Goal: Navigation & Orientation: Find specific page/section

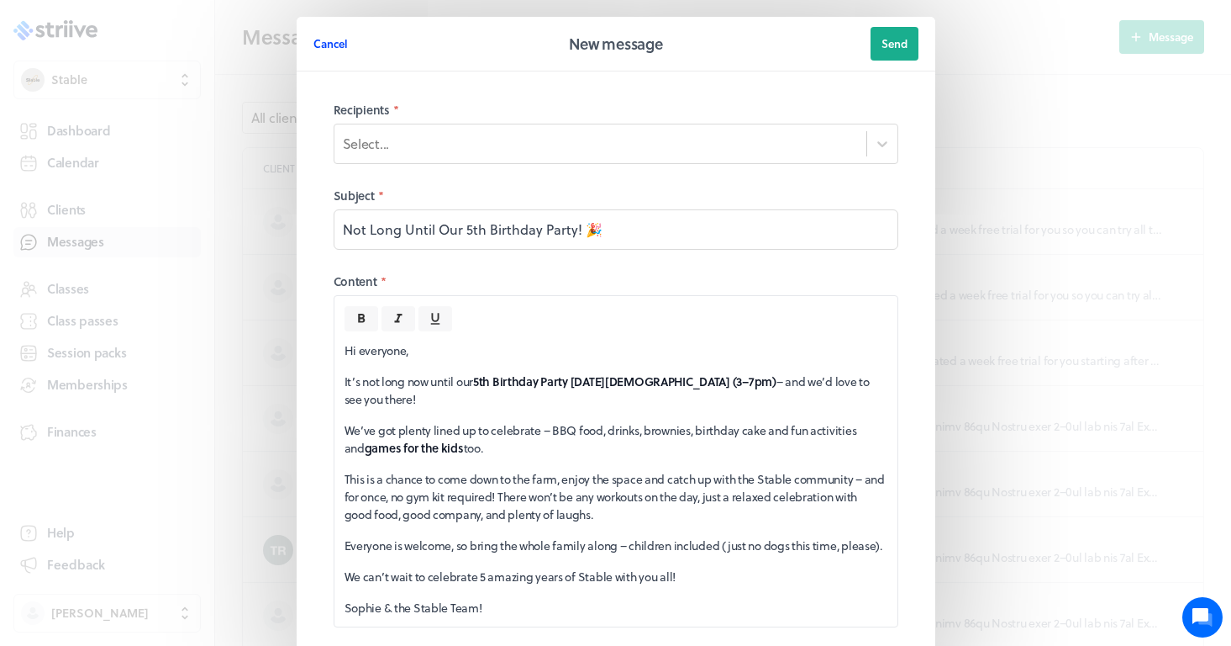
scroll to position [1, 0]
click at [323, 52] on button "Cancel" at bounding box center [331, 43] width 34 height 34
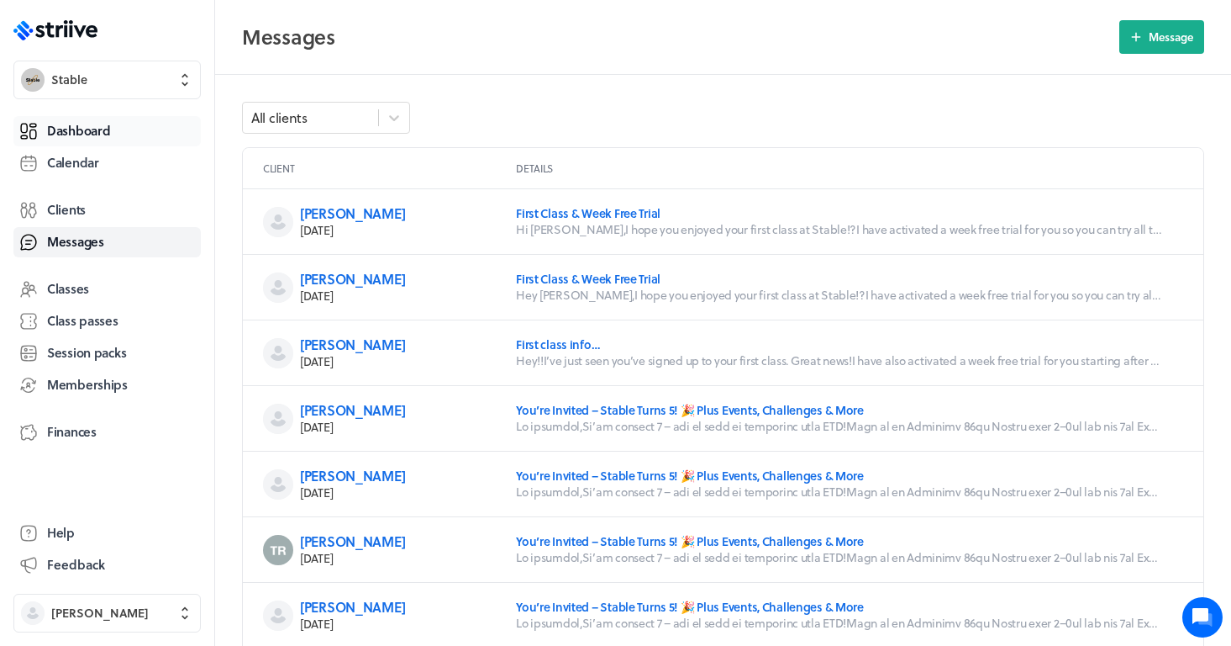
click at [113, 129] on link "Dashboard" at bounding box center [106, 131] width 187 height 30
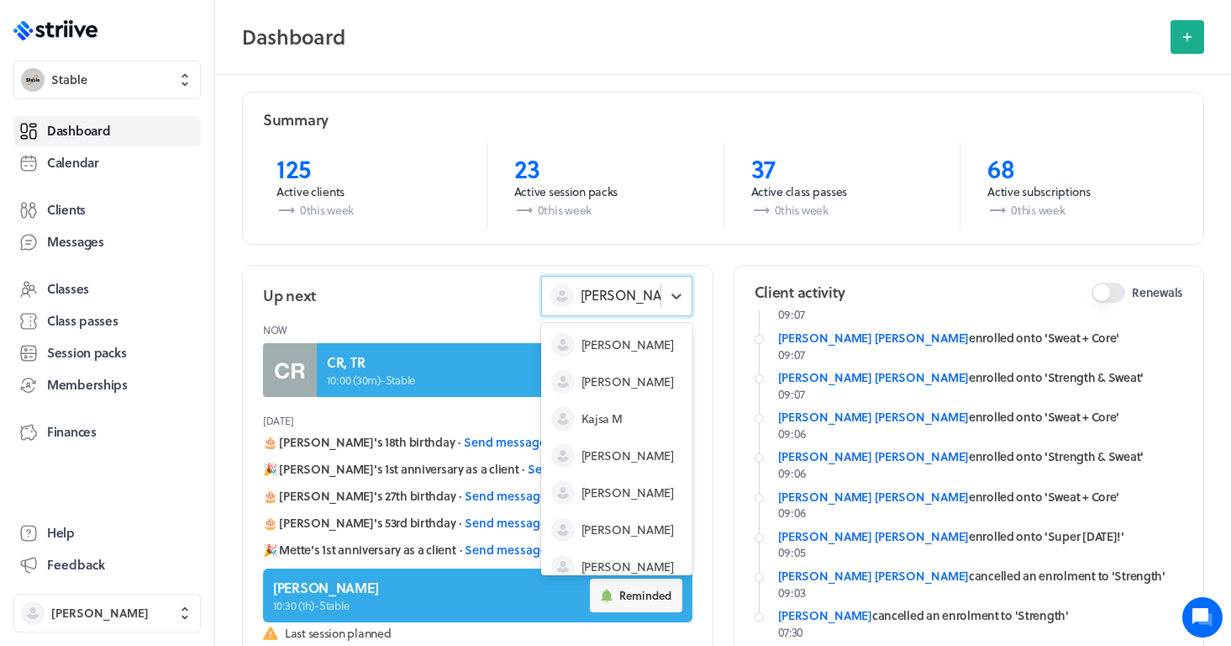
scroll to position [50, 0]
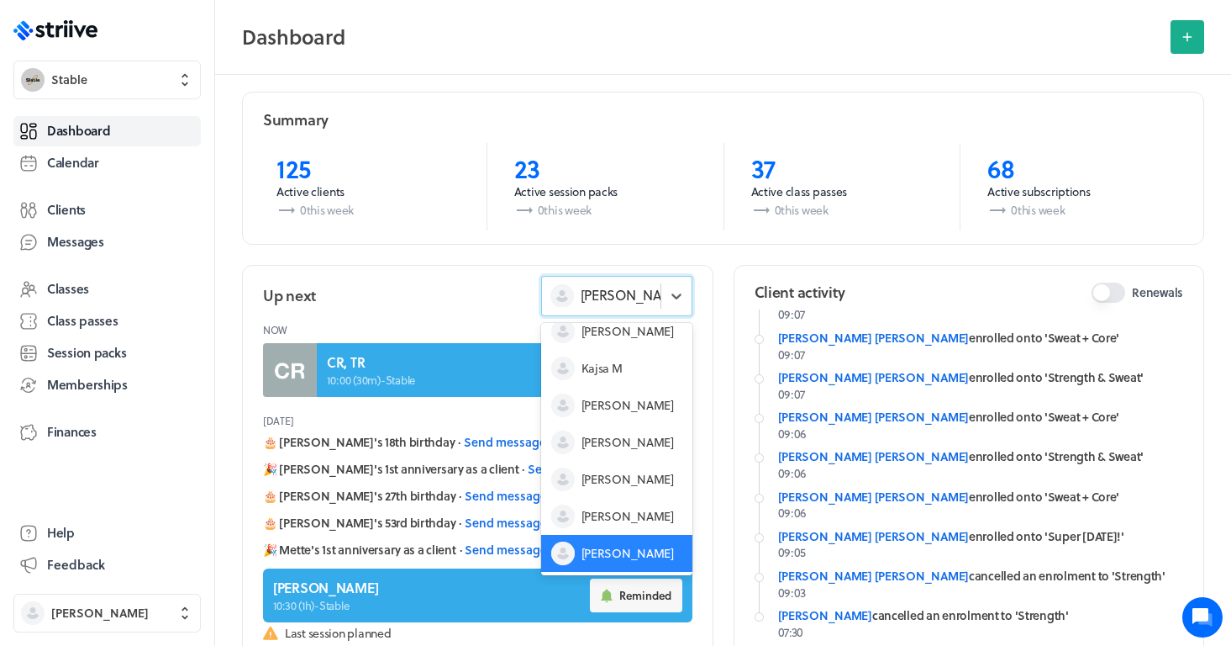
click at [643, 290] on div "[PERSON_NAME]" at bounding box center [601, 295] width 119 height 22
click at [616, 366] on span "Kajsa M" at bounding box center [602, 368] width 41 height 17
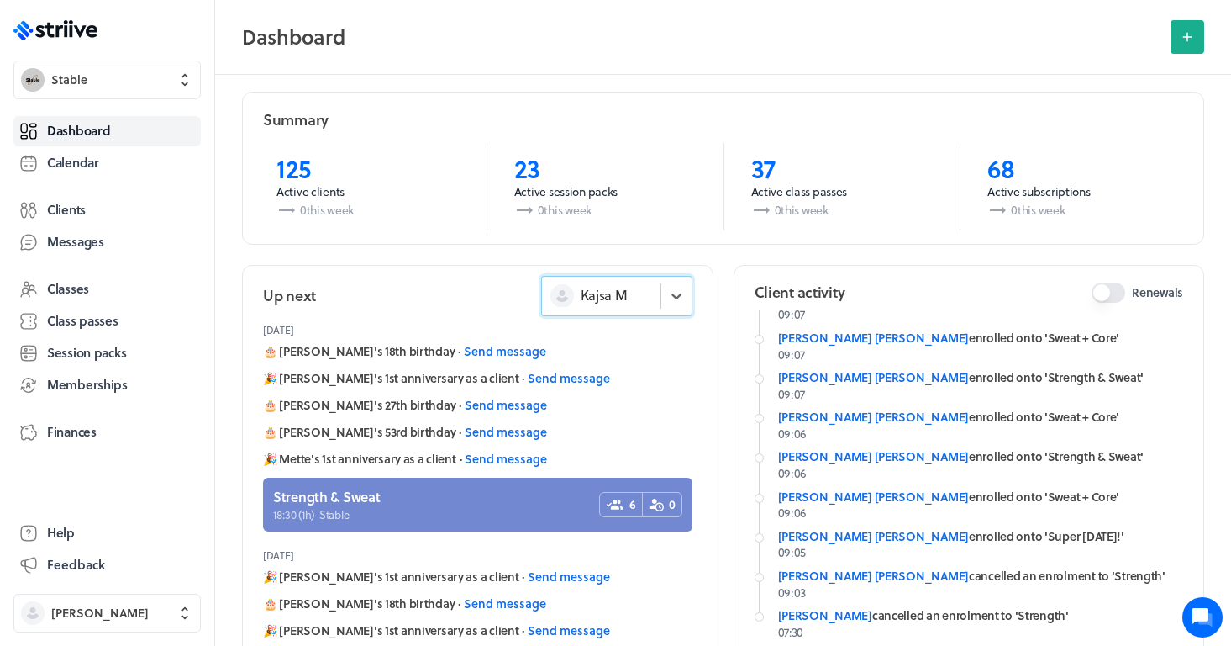
click at [646, 287] on div "Kajsa M" at bounding box center [601, 295] width 119 height 22
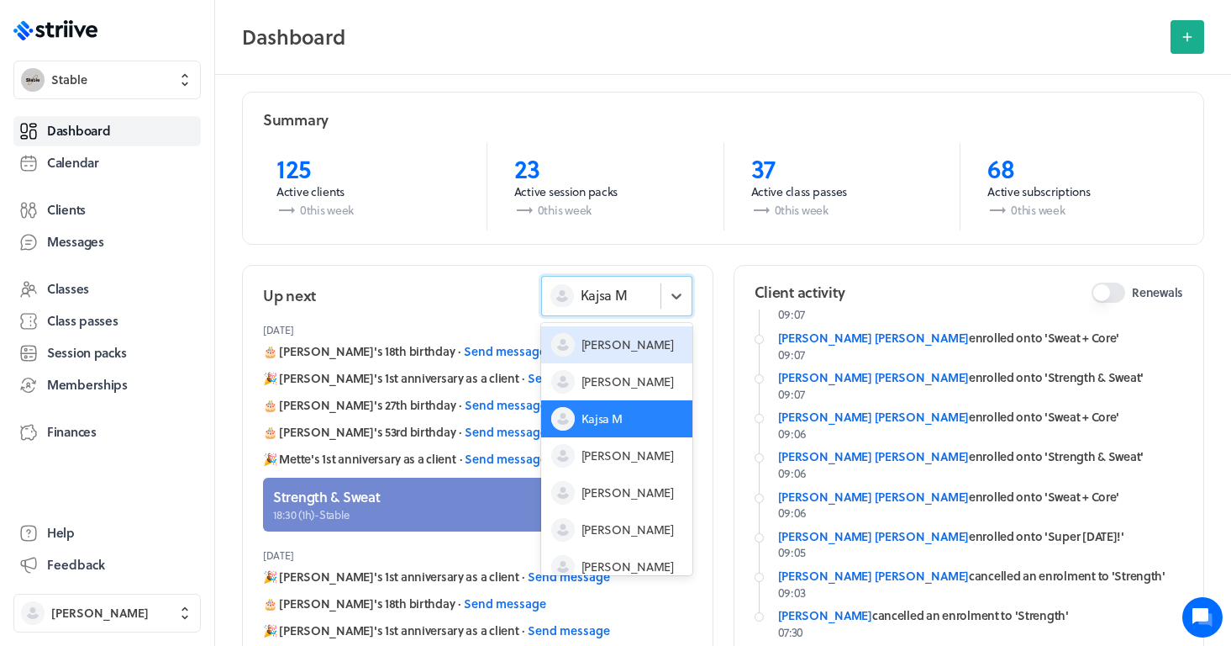
click at [617, 342] on span "[PERSON_NAME]" at bounding box center [628, 344] width 92 height 17
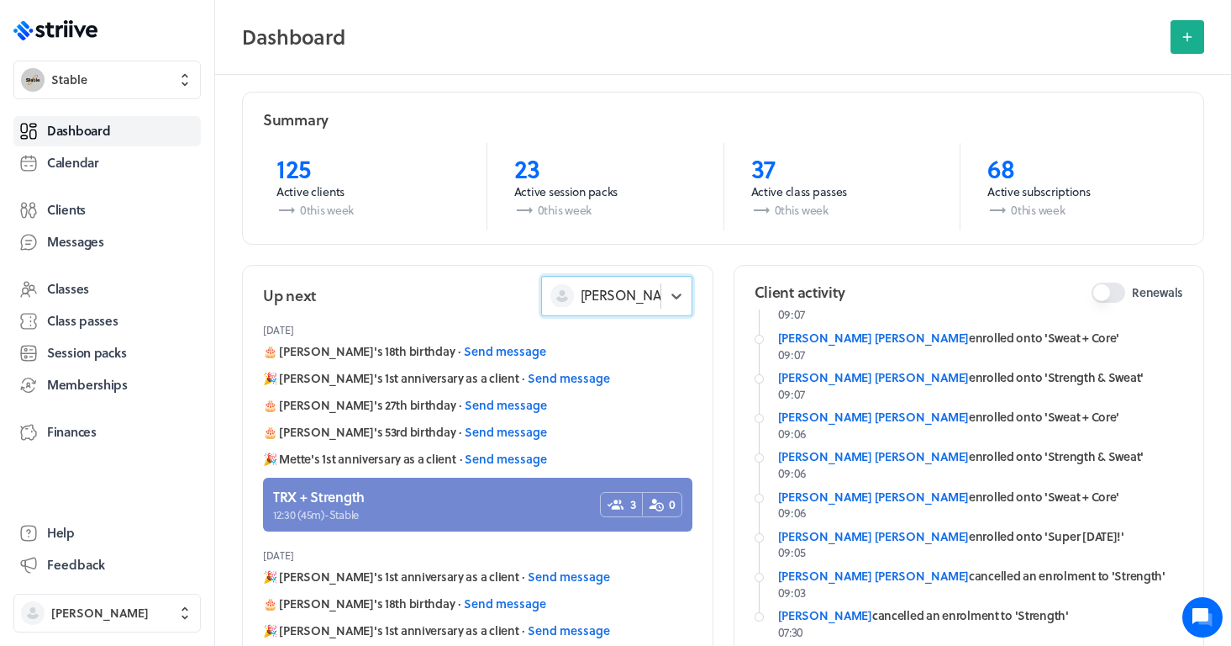
click at [616, 300] on span "[PERSON_NAME]" at bounding box center [633, 295] width 104 height 18
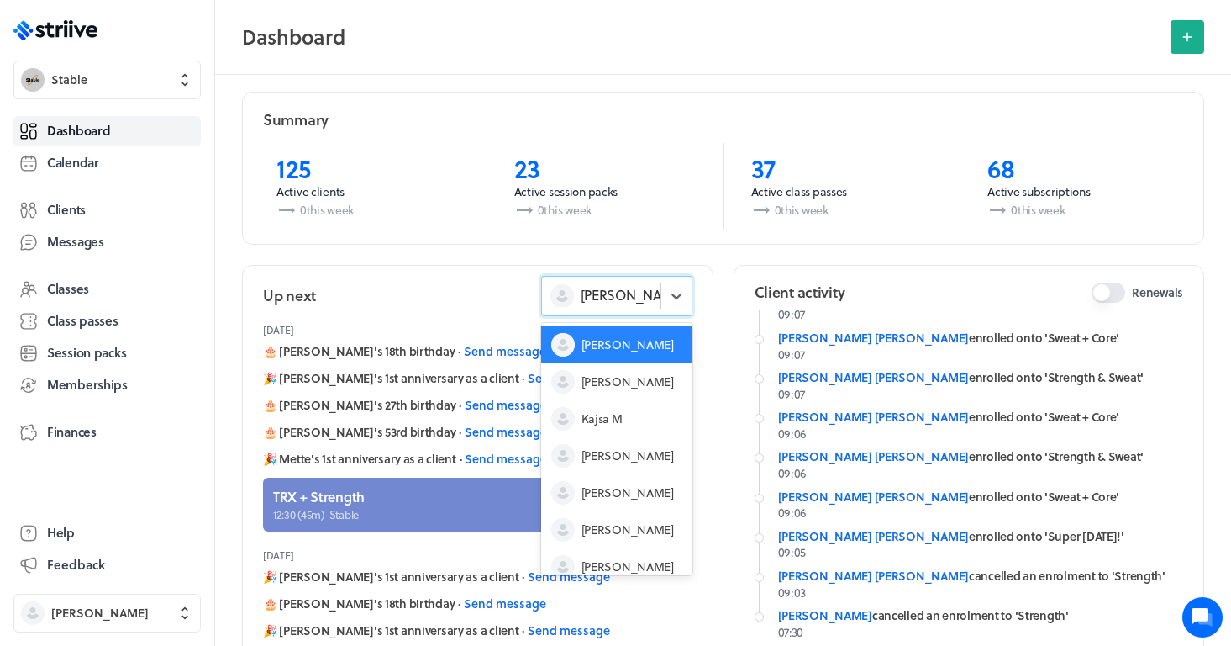
click at [742, 315] on div "[DATE] [PERSON_NAME] enrolled onto 'Strength & Sweat' 09:52 [PERSON_NAME] cance…" at bounding box center [970, 336] width 470 height 609
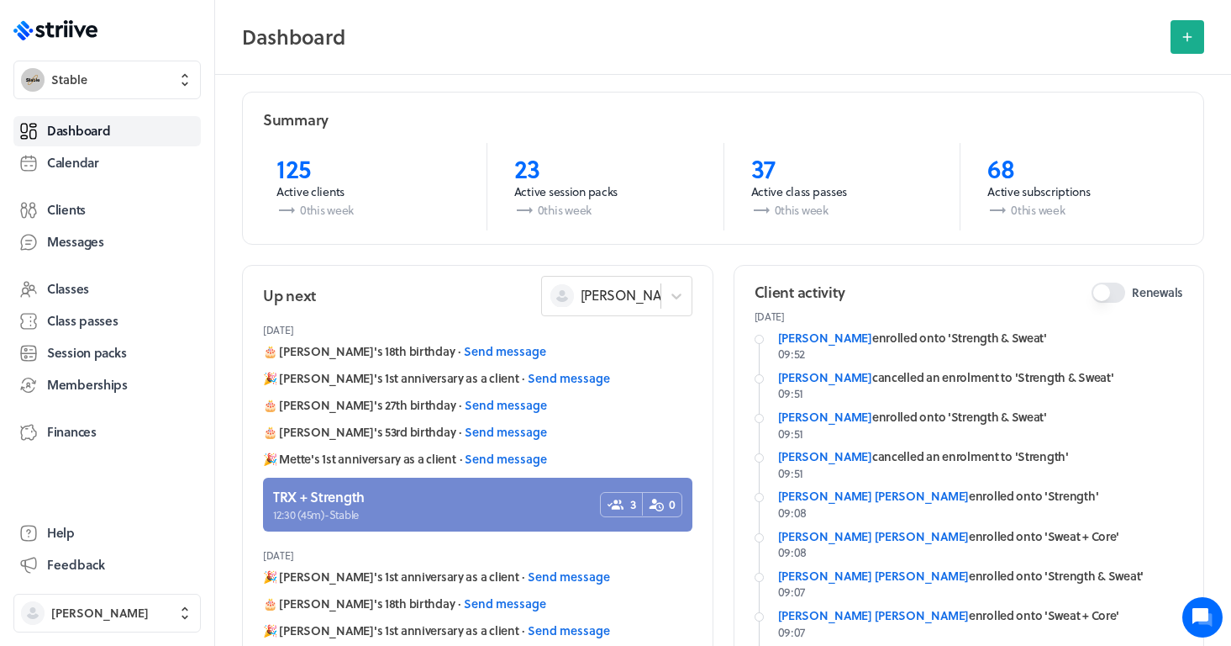
scroll to position [0, 0]
click at [667, 296] on div at bounding box center [677, 296] width 30 height 30
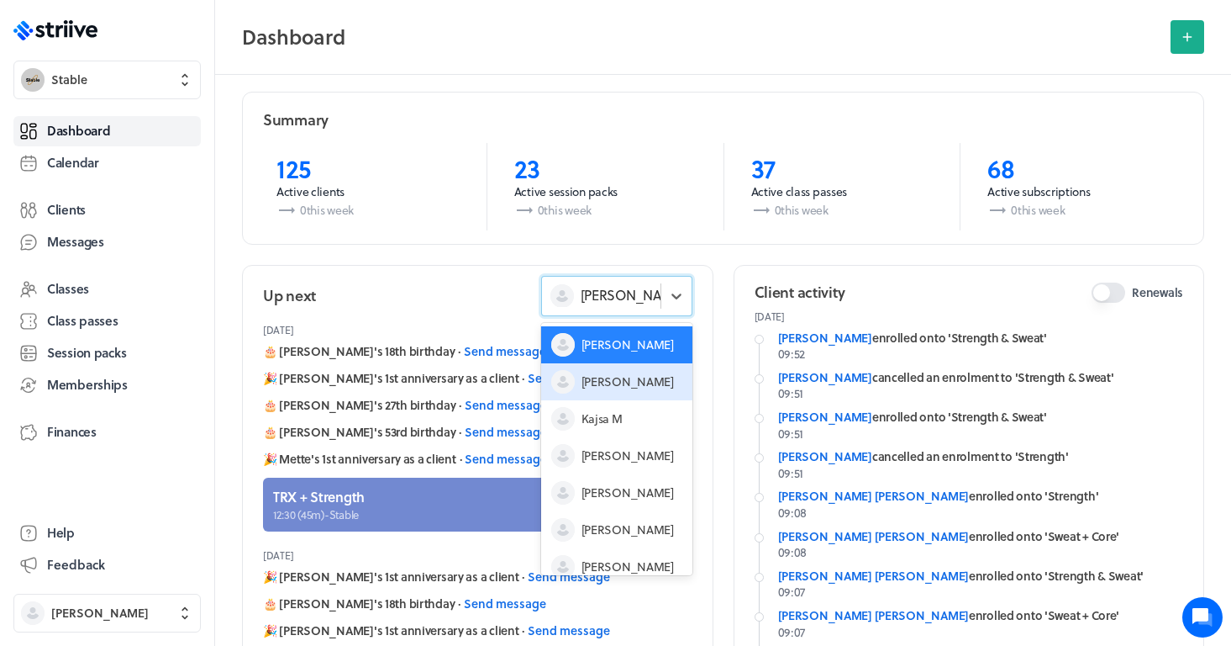
click at [631, 384] on div "[PERSON_NAME]" at bounding box center [616, 381] width 151 height 37
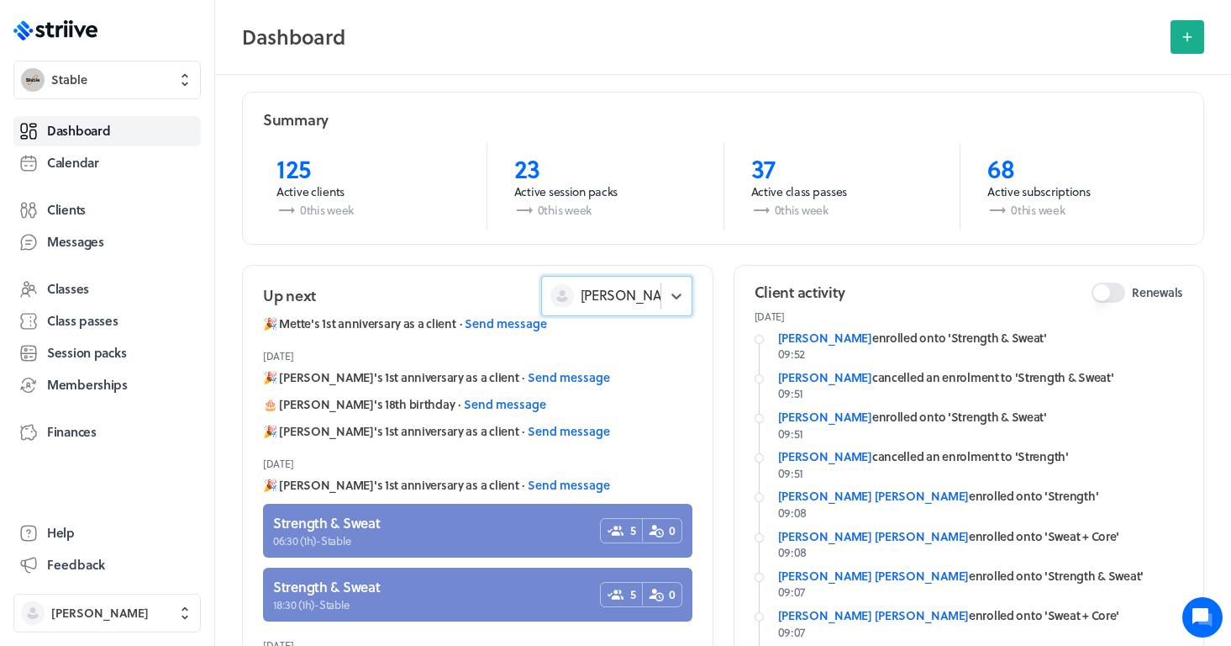
scroll to position [174, 0]
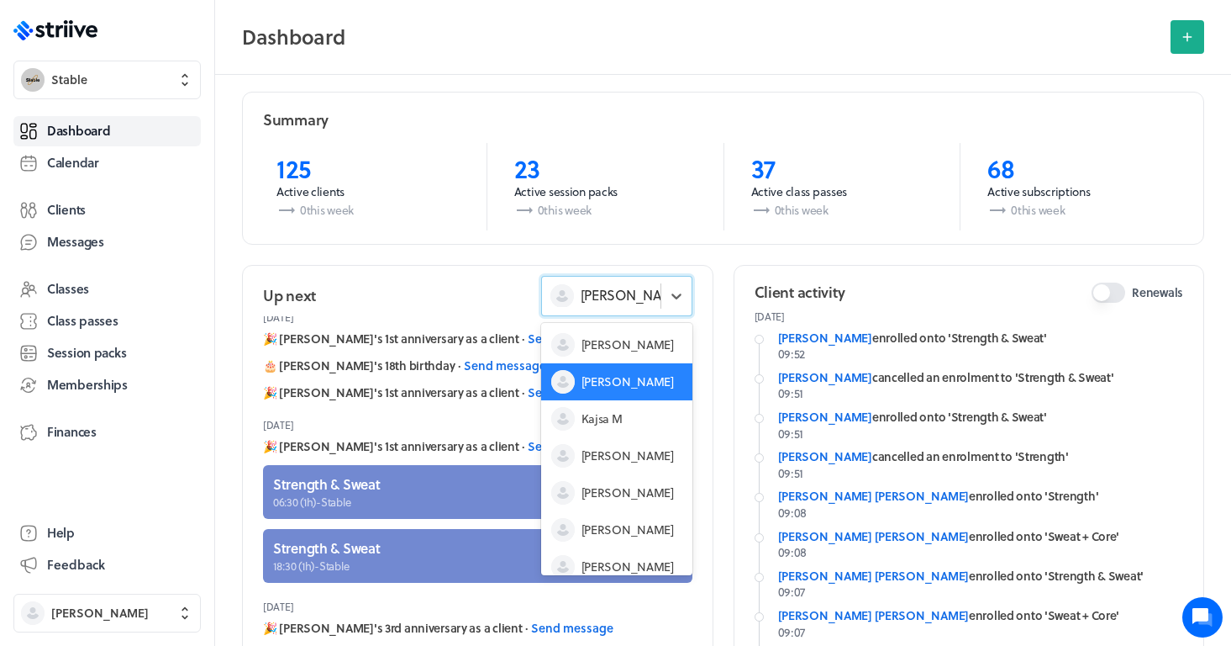
click at [641, 304] on div "[PERSON_NAME]" at bounding box center [601, 295] width 119 height 22
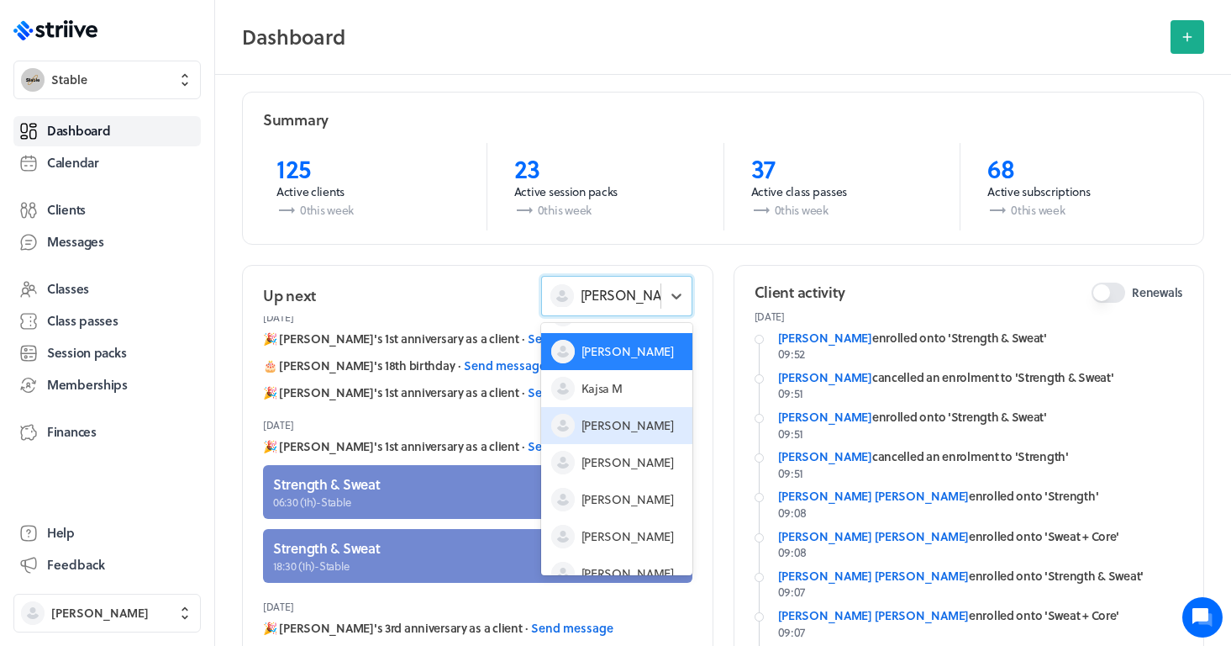
scroll to position [50, 0]
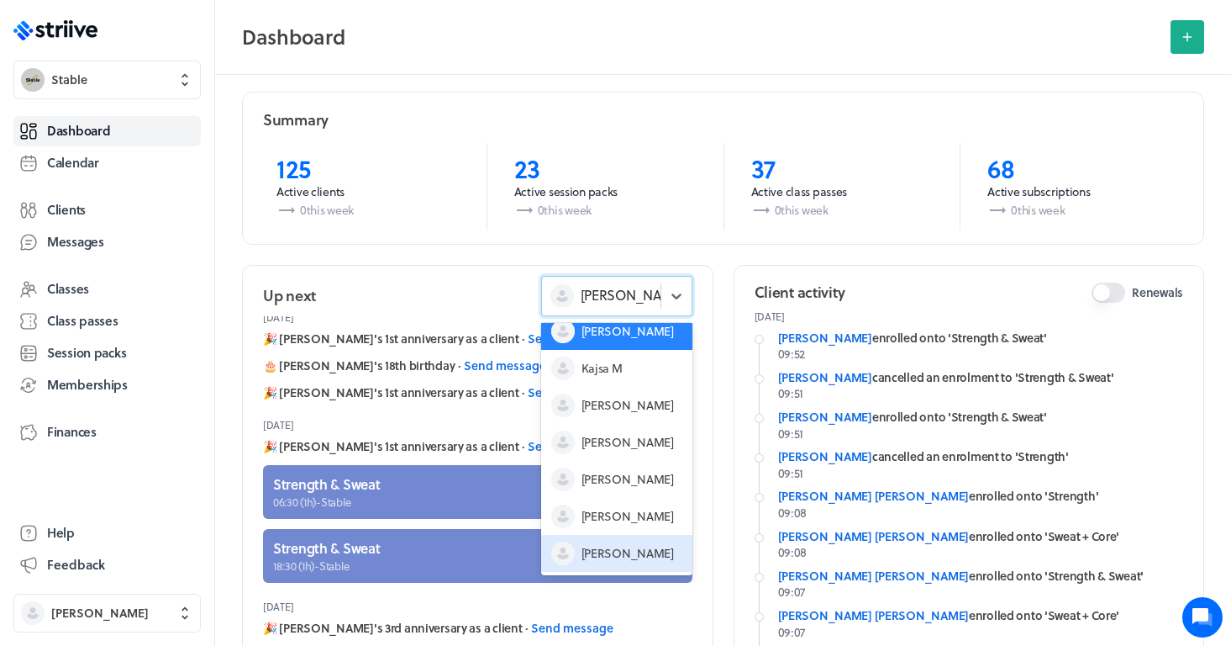
click at [614, 549] on span "[PERSON_NAME]" at bounding box center [628, 553] width 92 height 17
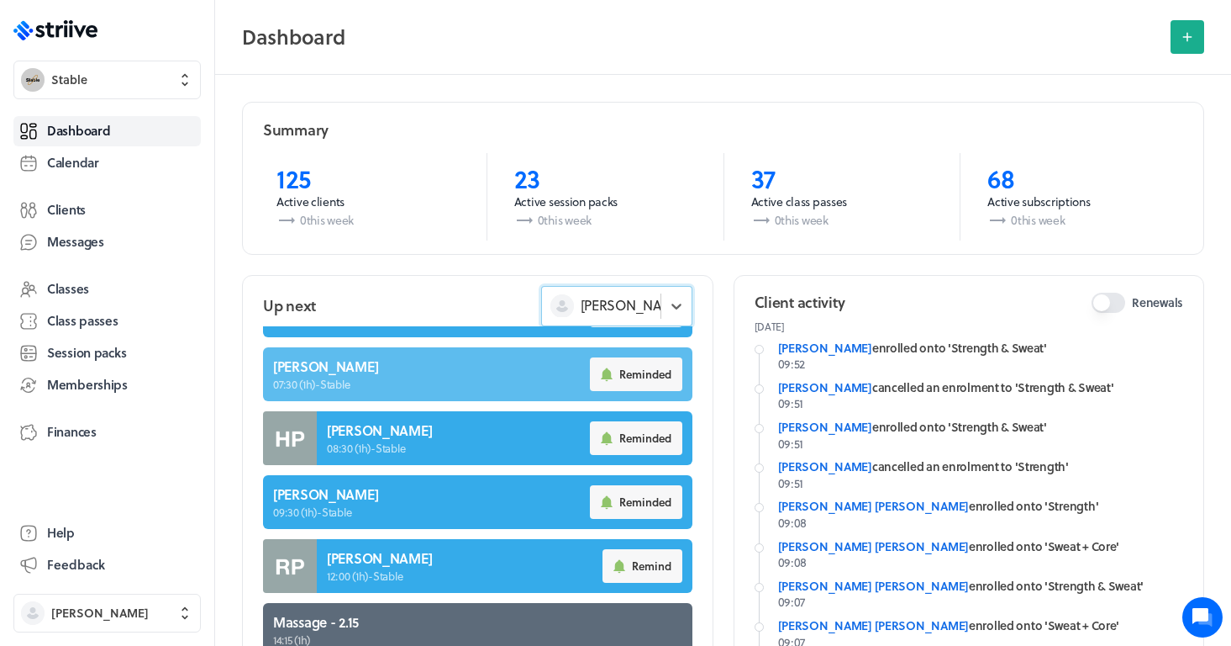
scroll to position [652, 0]
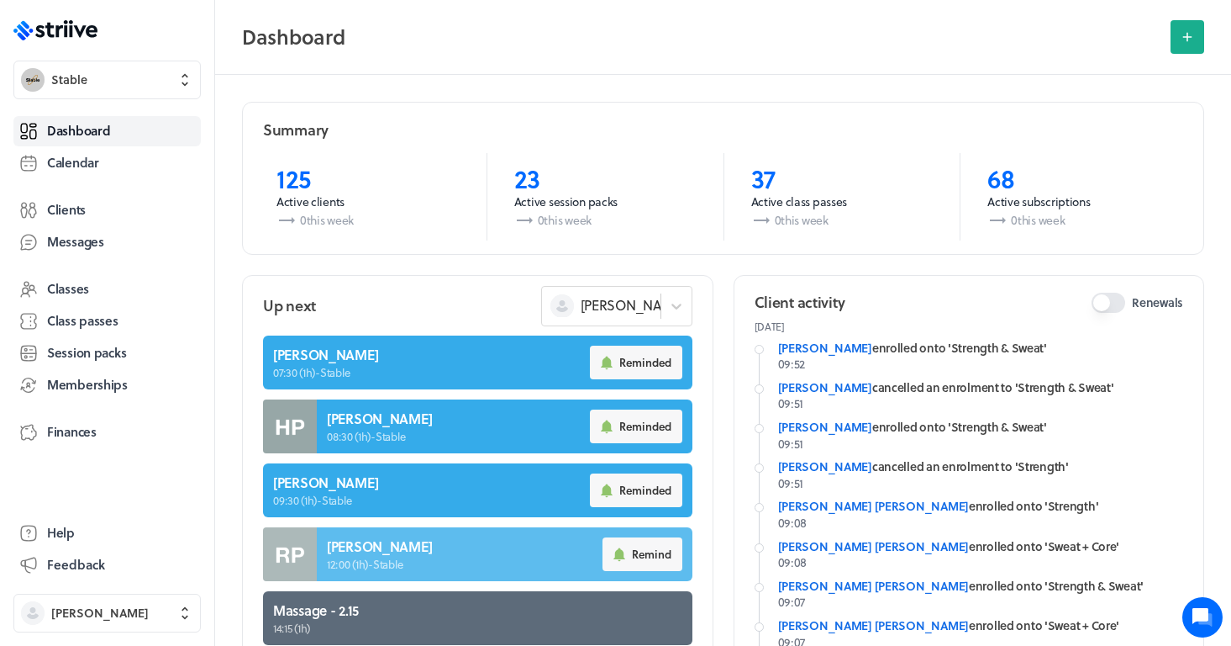
click at [430, 537] on link at bounding box center [478, 554] width 430 height 54
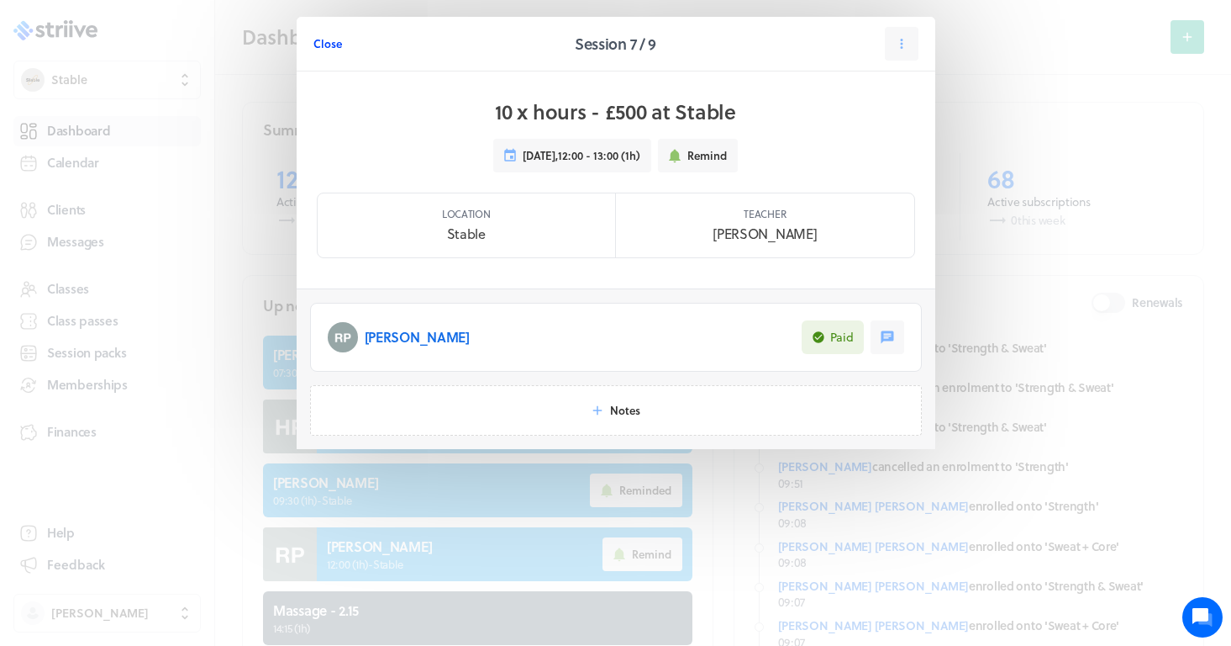
click at [333, 47] on span "Close" at bounding box center [328, 43] width 29 height 15
